Goal: Task Accomplishment & Management: Manage account settings

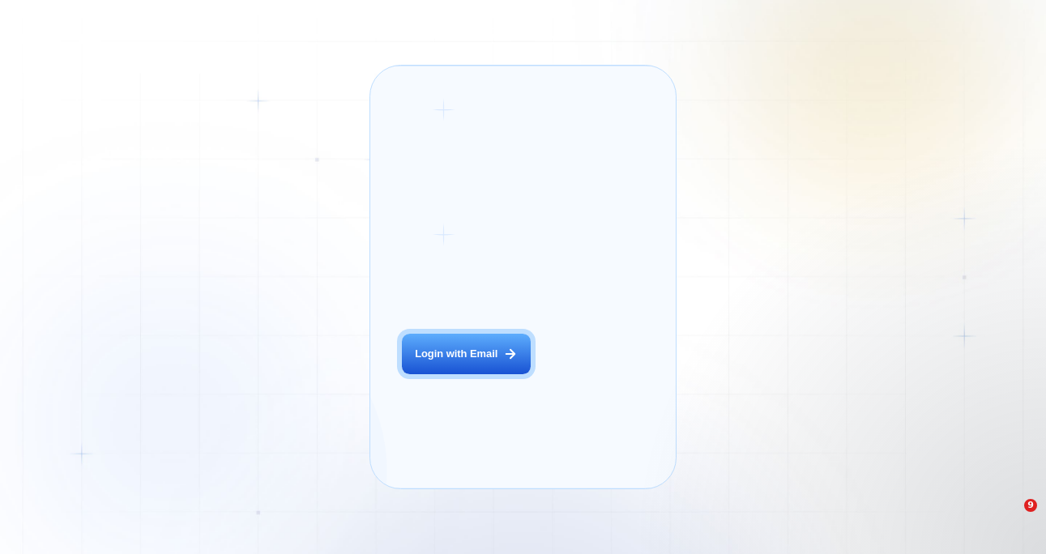
click at [491, 361] on div "Login with Email" at bounding box center [456, 354] width 83 height 15
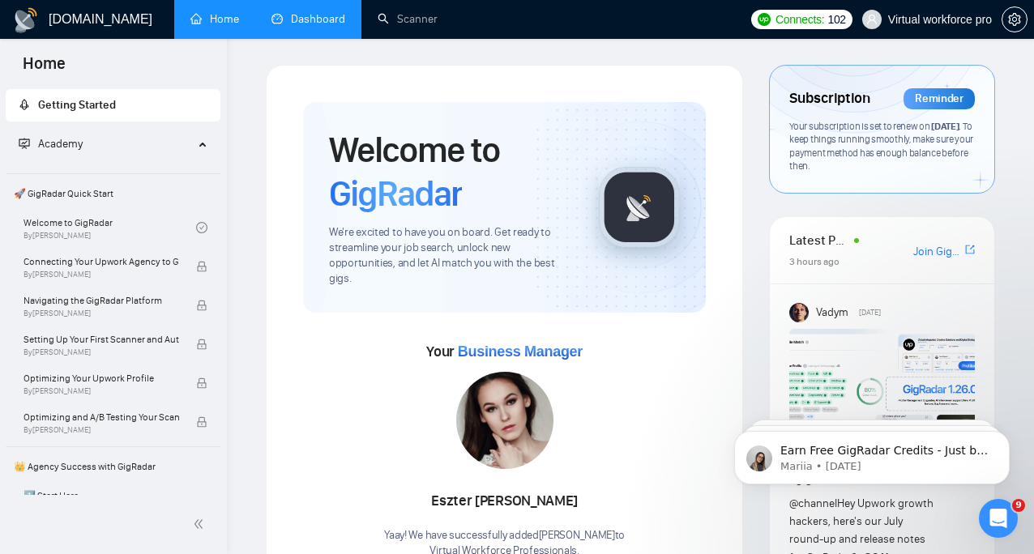
click at [286, 15] on link "Dashboard" at bounding box center [308, 19] width 74 height 14
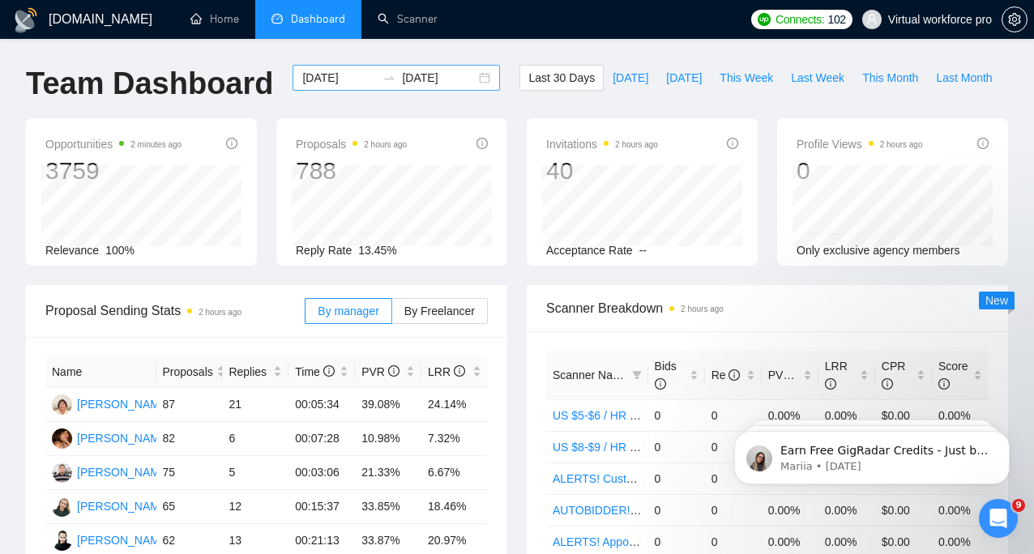
click at [337, 79] on input "[DATE]" at bounding box center [339, 78] width 74 height 18
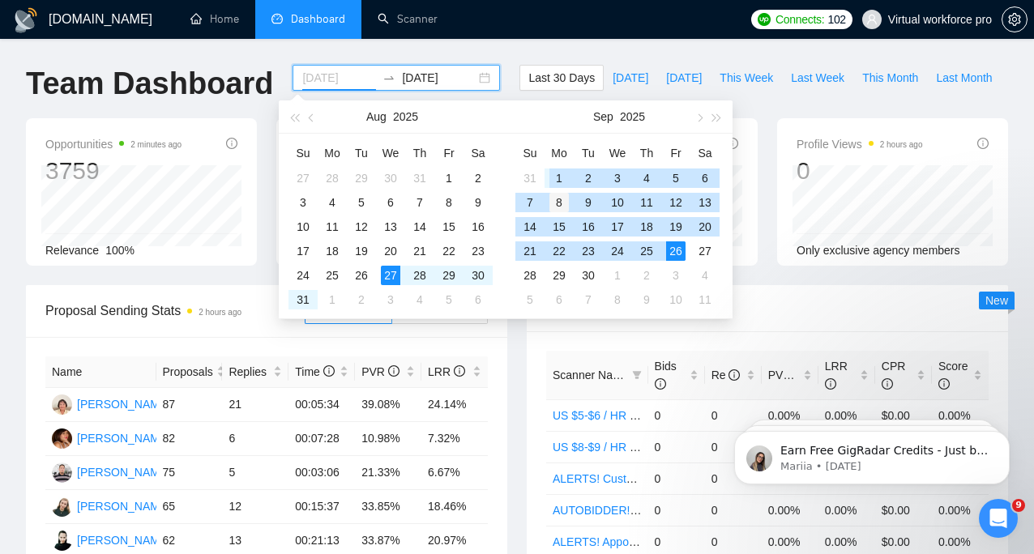
type input "[DATE]"
click at [558, 202] on div "8" at bounding box center [558, 202] width 19 height 19
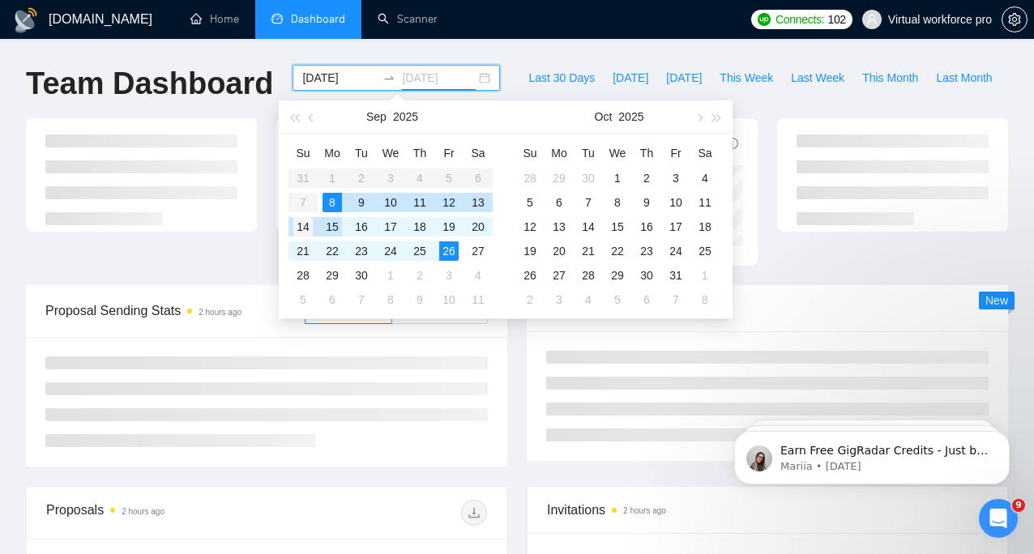
type input "[DATE]"
click at [302, 224] on div "14" at bounding box center [302, 226] width 19 height 19
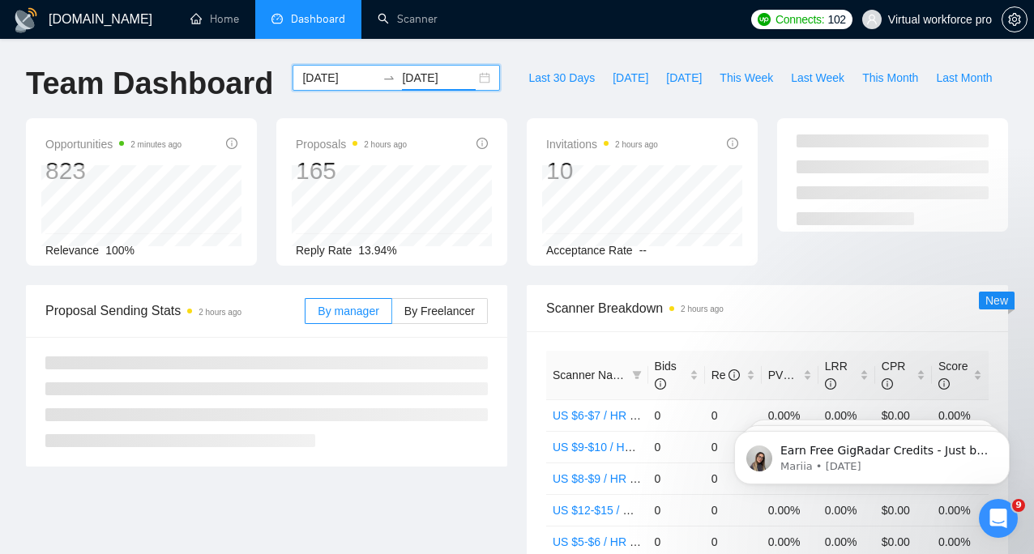
click at [521, 32] on ul "Home Dashboard Scanner" at bounding box center [445, 19] width 554 height 39
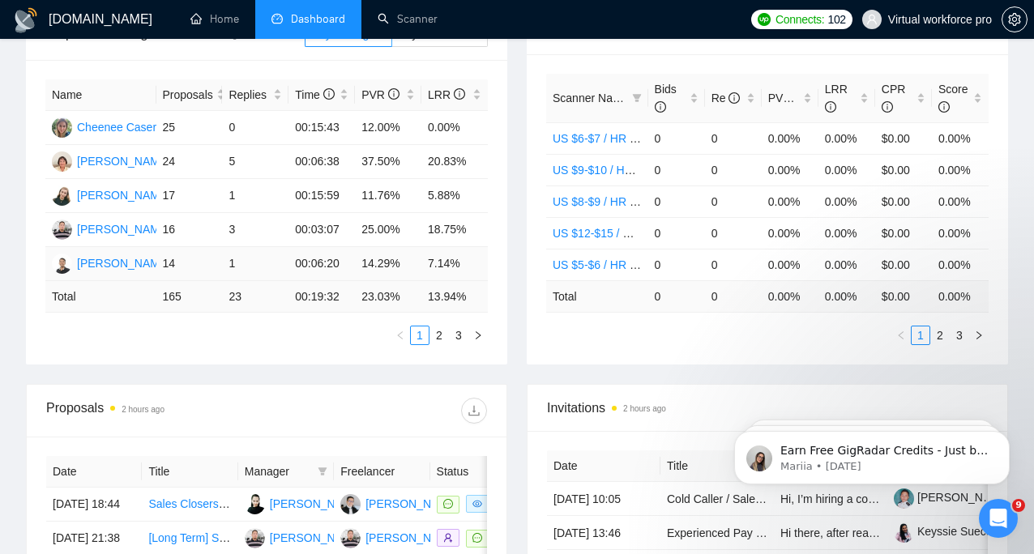
scroll to position [288, 0]
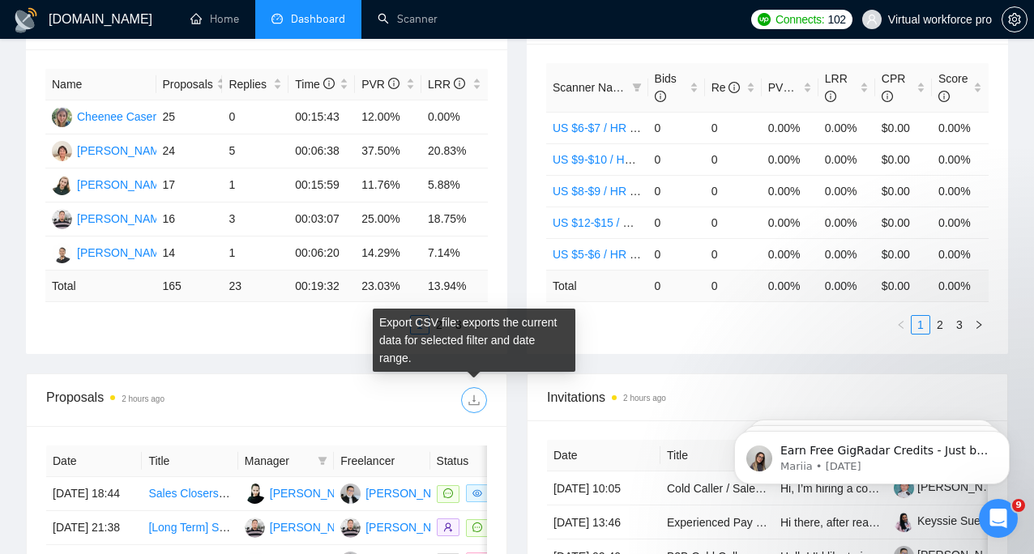
click at [476, 402] on icon "download" at bounding box center [473, 400] width 13 height 13
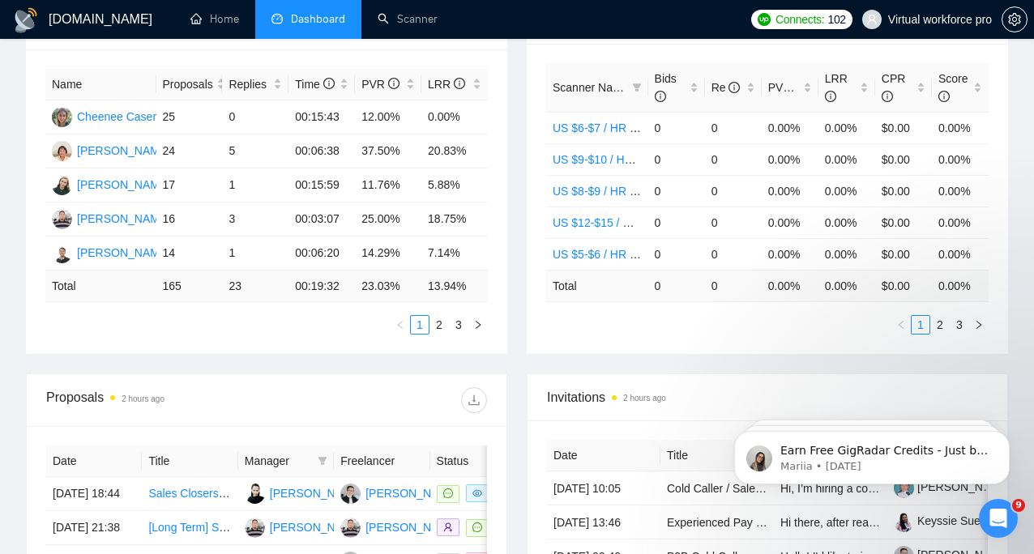
click at [340, 365] on div "Proposal Sending Stats 2 hours ago By manager By Freelancer Name Proposals Repl…" at bounding box center [516, 186] width 1001 height 376
